Goal: Check status: Check status

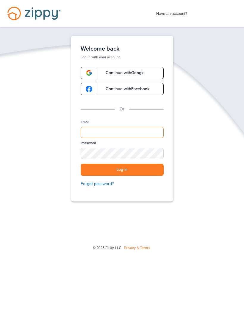
click at [93, 131] on input "Email" at bounding box center [122, 132] width 83 height 11
click at [122, 170] on button "Log in" at bounding box center [122, 170] width 83 height 12
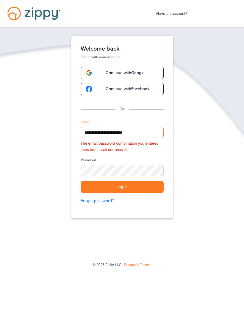
type input "**********"
click at [155, 172] on div "SHOW" at bounding box center [156, 171] width 13 height 6
click at [145, 184] on button "Log in" at bounding box center [122, 187] width 83 height 12
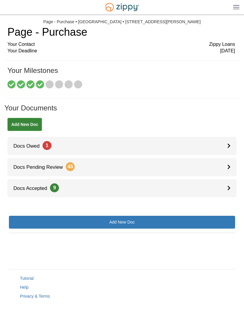
click at [24, 144] on span "Docs Owed 1" at bounding box center [29, 146] width 44 height 6
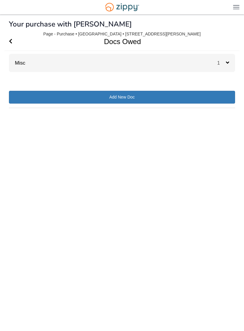
click at [25, 60] on div "Misc 1" at bounding box center [122, 63] width 226 height 18
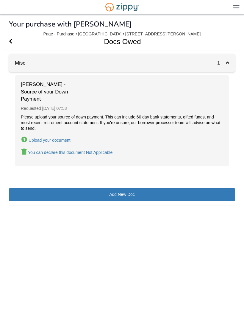
click at [121, 320] on html "[EMAIL_ADDRESS][DOMAIN_NAME] Logout" at bounding box center [122, 160] width 244 height 320
click at [7, 38] on h1 "Docs Owed" at bounding box center [118, 41] width 228 height 18
